Goal: Task Accomplishment & Management: Manage account settings

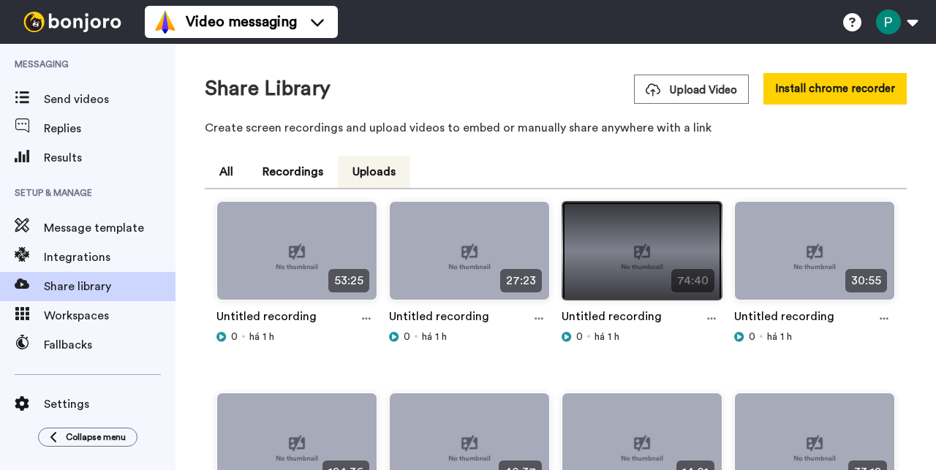
click at [627, 269] on img at bounding box center [641, 257] width 159 height 110
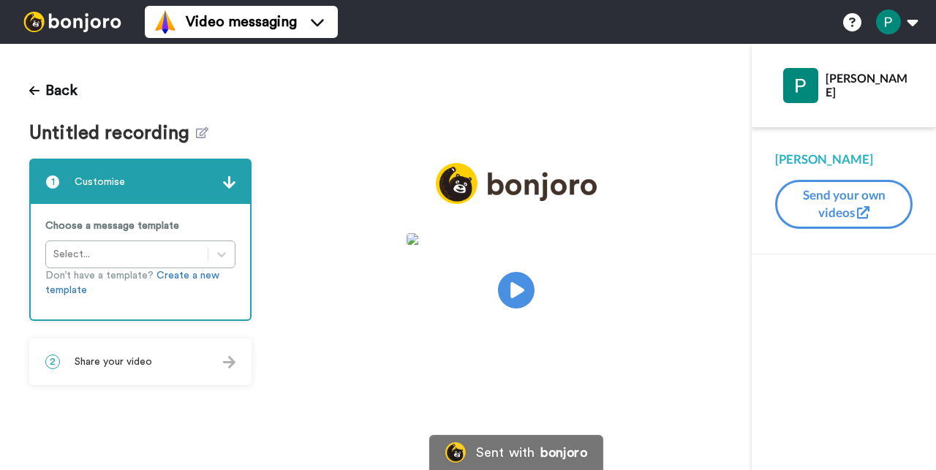
click at [526, 245] on img at bounding box center [515, 239] width 219 height 12
click at [543, 314] on video at bounding box center [515, 288] width 219 height 110
click at [530, 305] on icon "Play/Pause" at bounding box center [516, 290] width 39 height 69
click at [438, 296] on video at bounding box center [515, 288] width 219 height 110
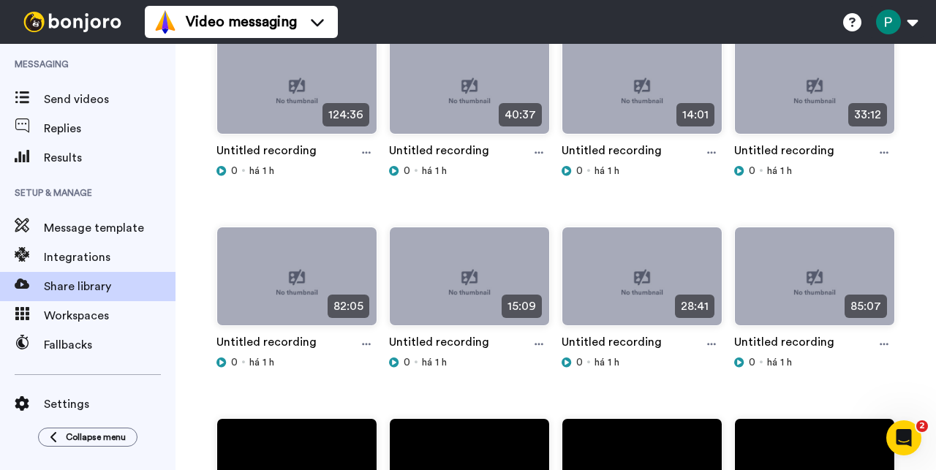
scroll to position [368, 0]
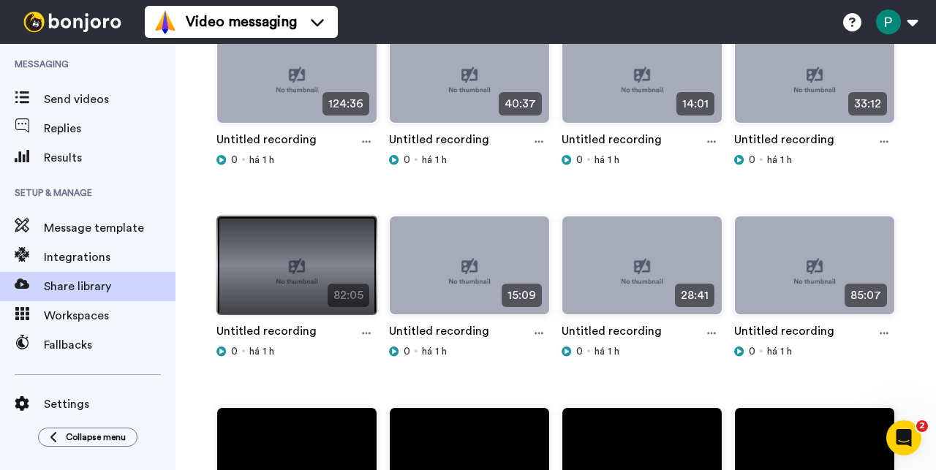
click at [309, 246] on img at bounding box center [296, 271] width 159 height 110
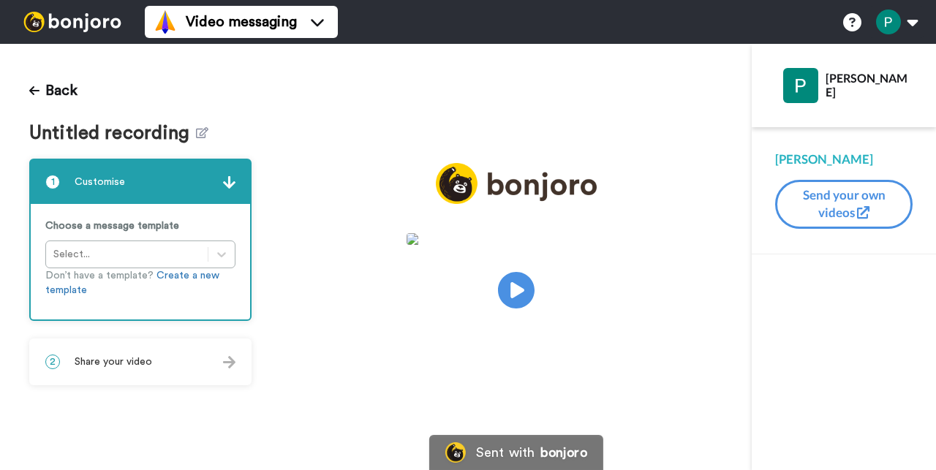
click at [530, 245] on img at bounding box center [515, 239] width 219 height 12
click at [528, 282] on icon at bounding box center [516, 290] width 39 height 39
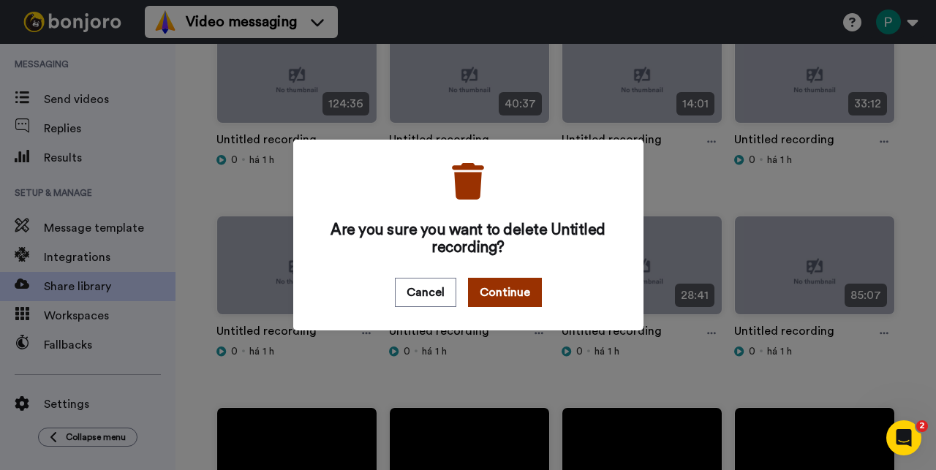
click at [499, 300] on button "Continue" at bounding box center [505, 292] width 74 height 29
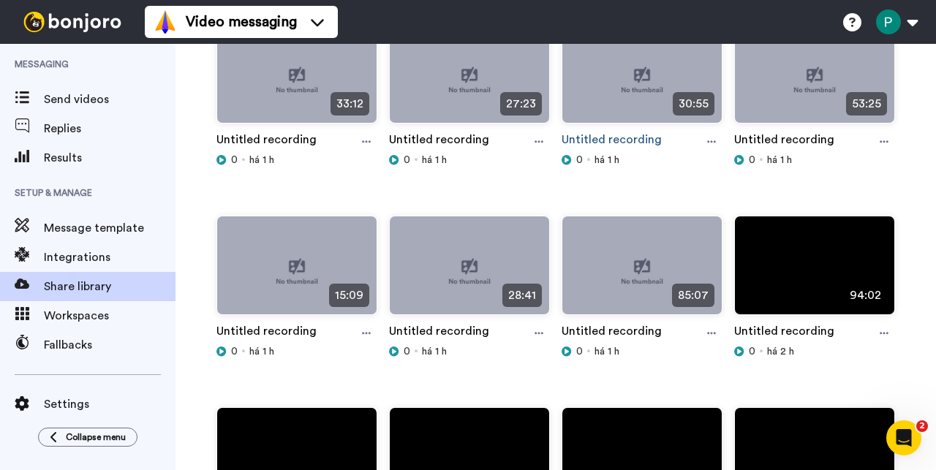
scroll to position [177, 0]
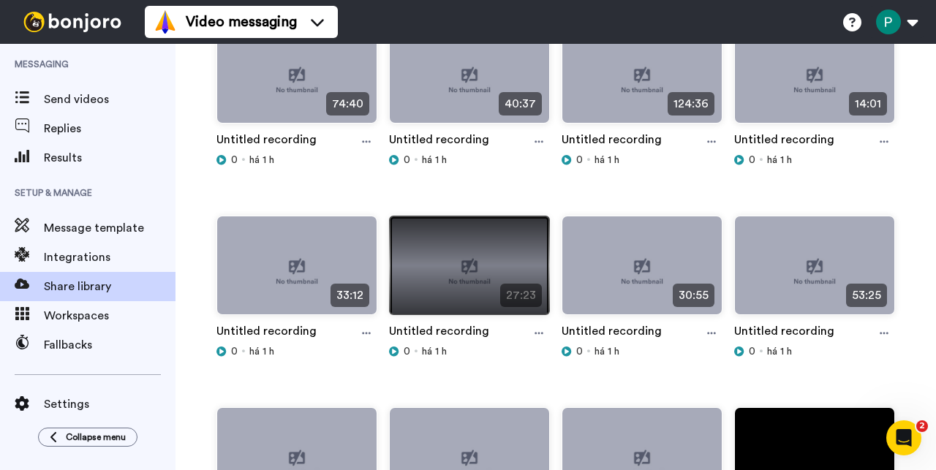
click at [493, 285] on img at bounding box center [469, 271] width 159 height 110
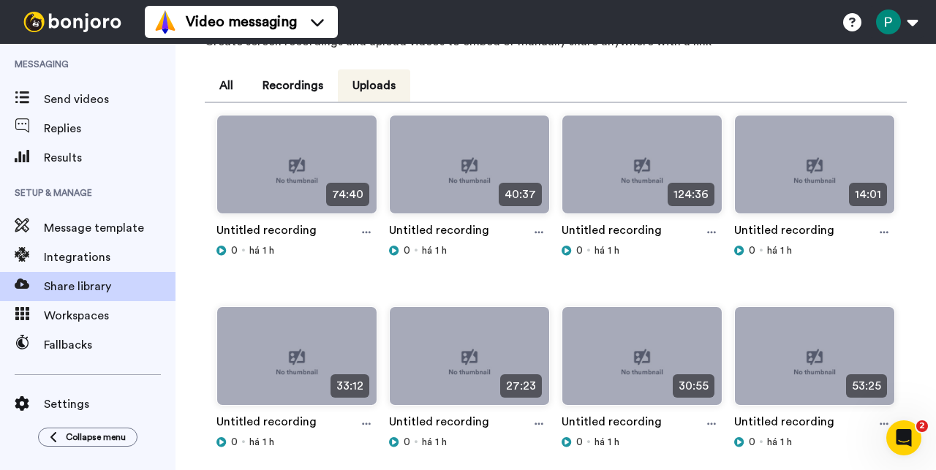
scroll to position [123, 0]
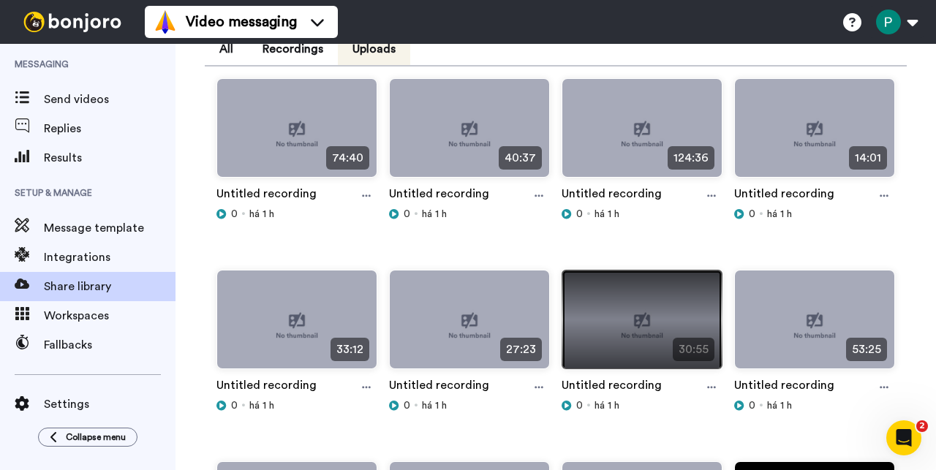
click at [666, 319] on img at bounding box center [641, 325] width 159 height 110
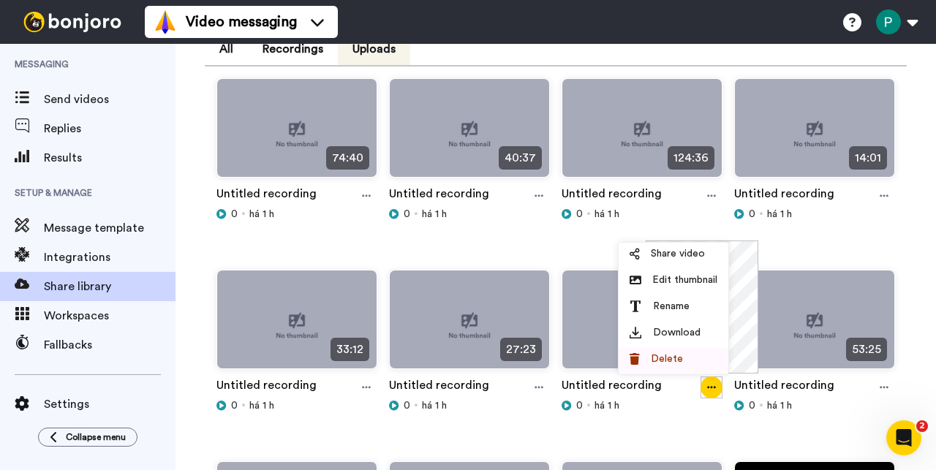
click at [676, 368] on li "Delete" at bounding box center [673, 361] width 110 height 26
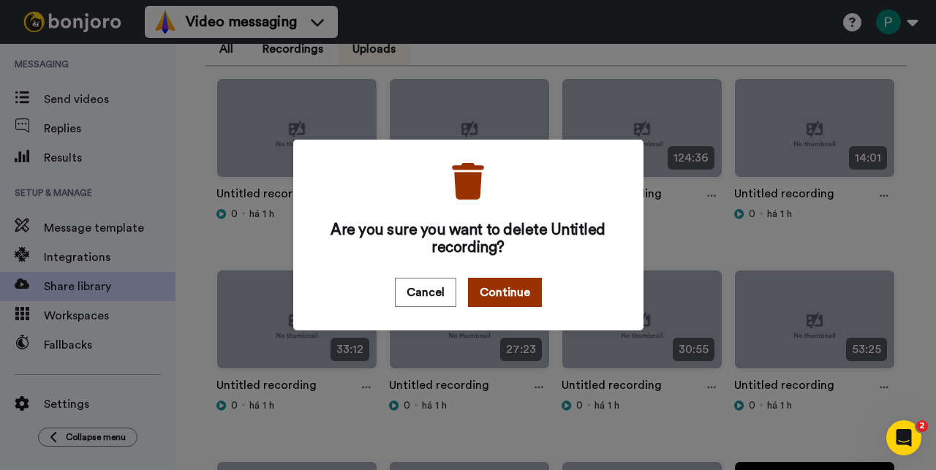
click at [507, 291] on button "Continue" at bounding box center [505, 292] width 74 height 29
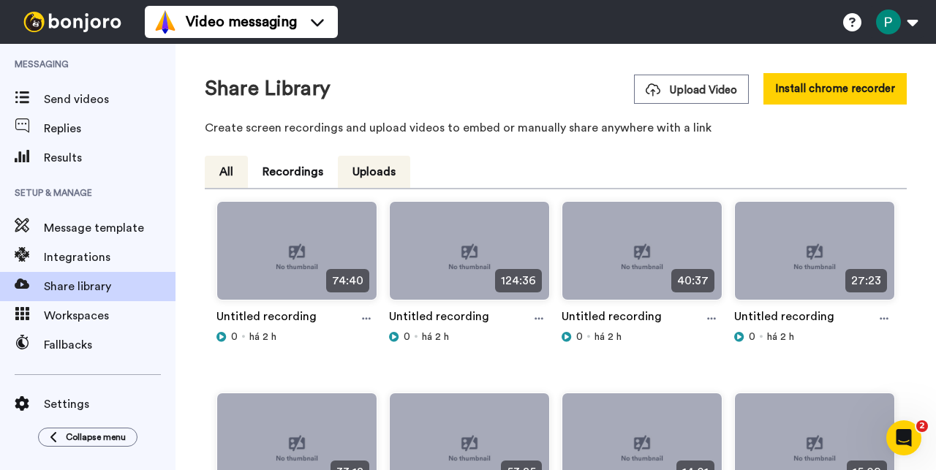
click at [235, 164] on button "All" at bounding box center [226, 172] width 43 height 32
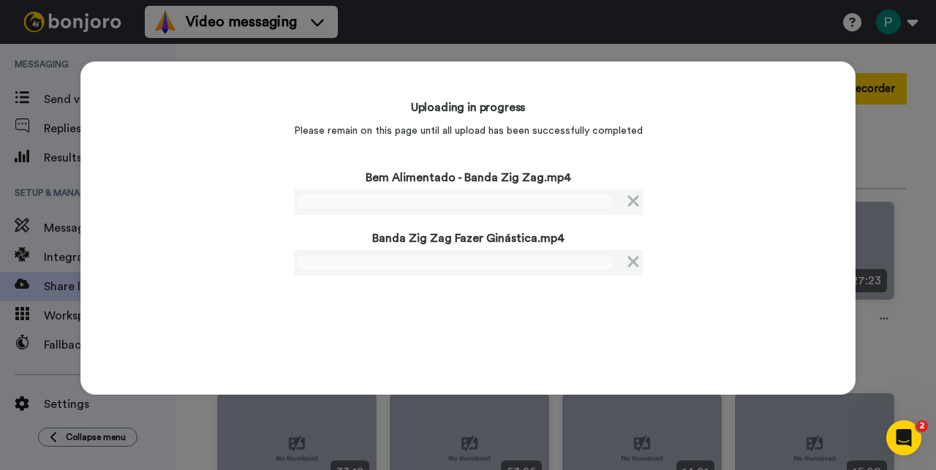
click at [215, 255] on div "Uploading in progress Please remain on this page until all upload has been succ…" at bounding box center [467, 227] width 775 height 333
